Goal: Information Seeking & Learning: Learn about a topic

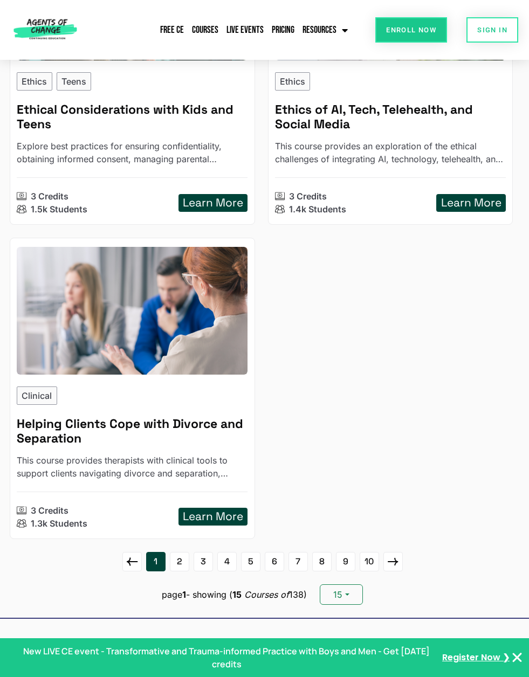
click at [176, 559] on link "2" at bounding box center [179, 561] width 19 height 19
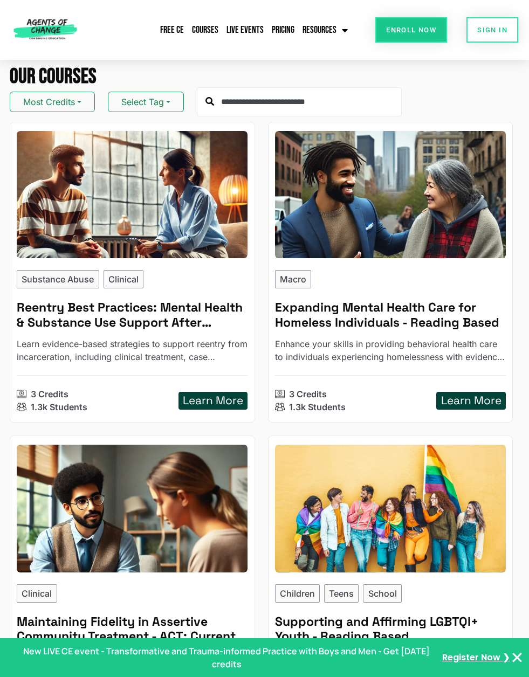
click at [167, 93] on button "Select Tag" at bounding box center [146, 102] width 76 height 20
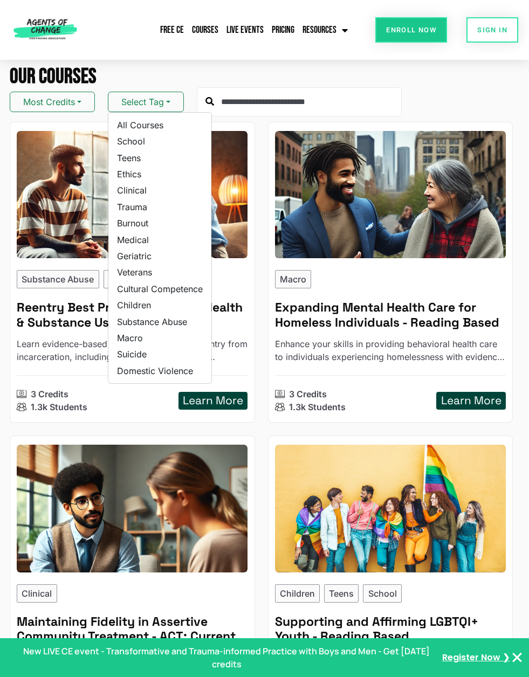
click at [133, 160] on link "Teens" at bounding box center [159, 158] width 103 height 16
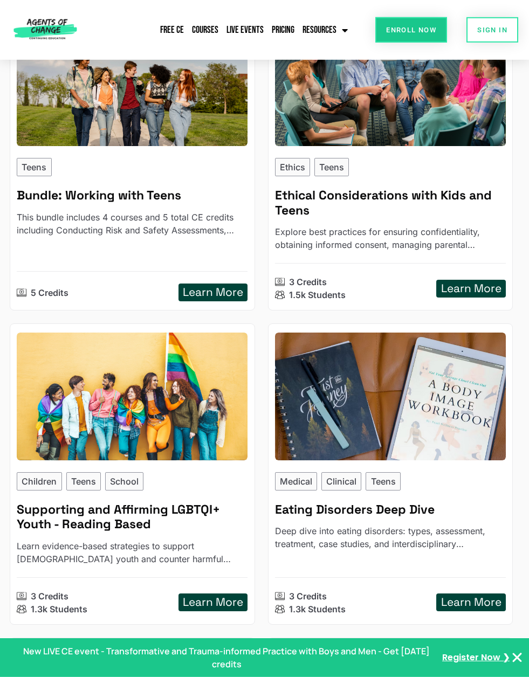
scroll to position [113, 0]
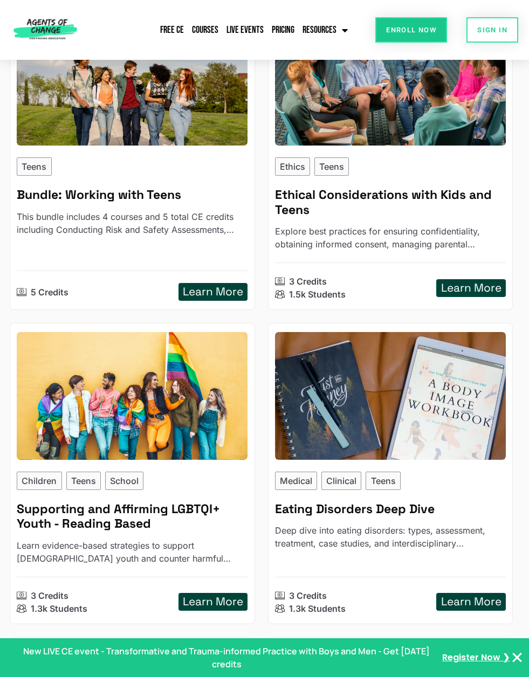
click at [217, 292] on h5 "Learn More" at bounding box center [213, 291] width 60 height 13
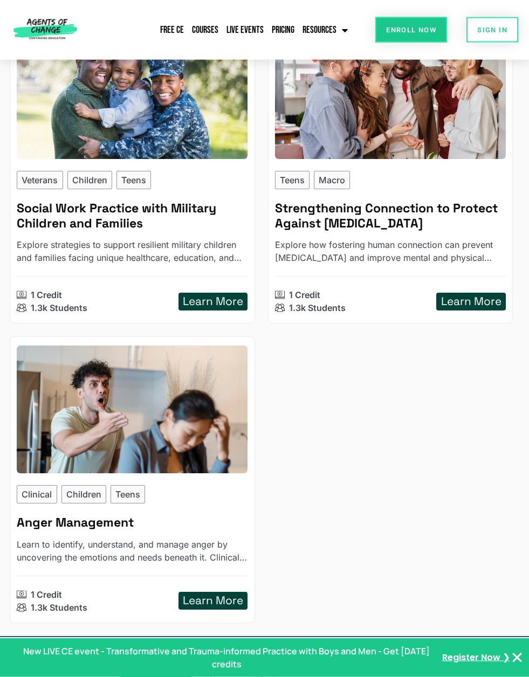
scroll to position [1985, 0]
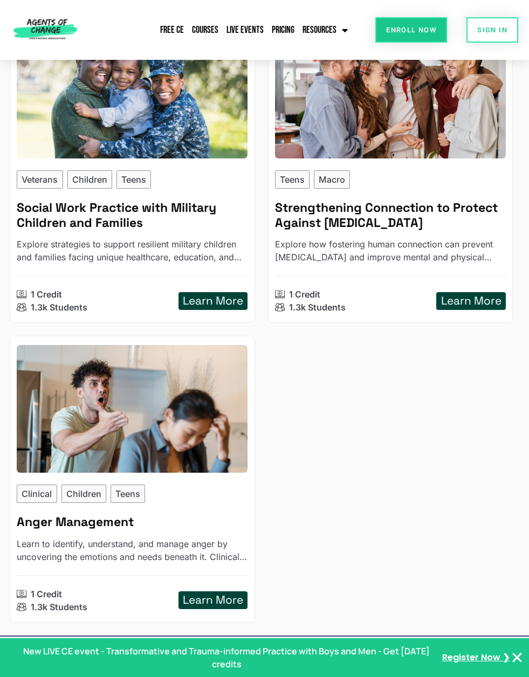
click at [217, 596] on h5 "Learn More" at bounding box center [213, 600] width 60 height 13
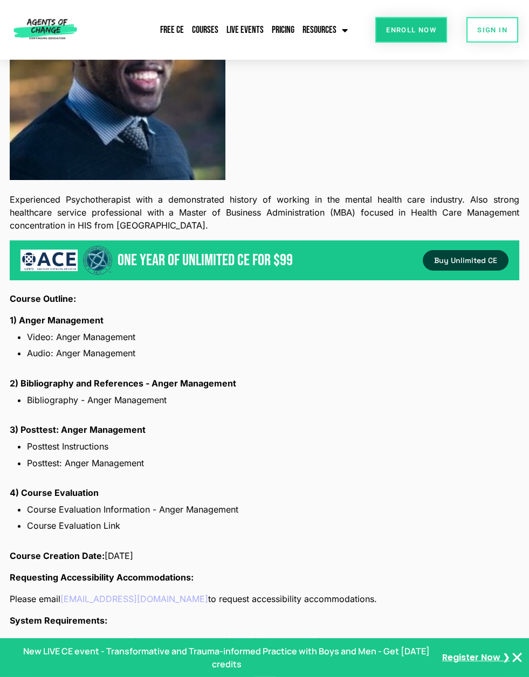
scroll to position [1412, 0]
